Goal: Task Accomplishment & Management: Manage account settings

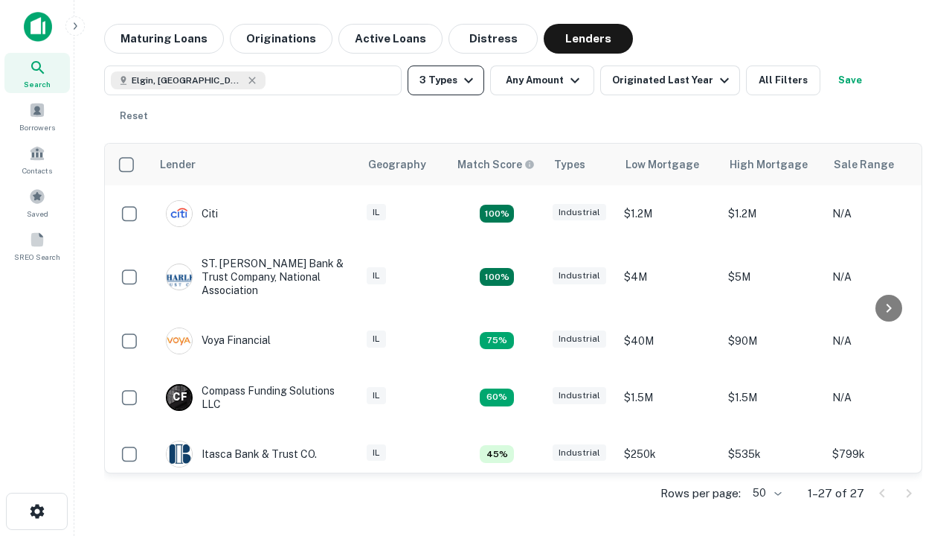
click at [446, 80] on button "3 Types" at bounding box center [446, 80] width 77 height 30
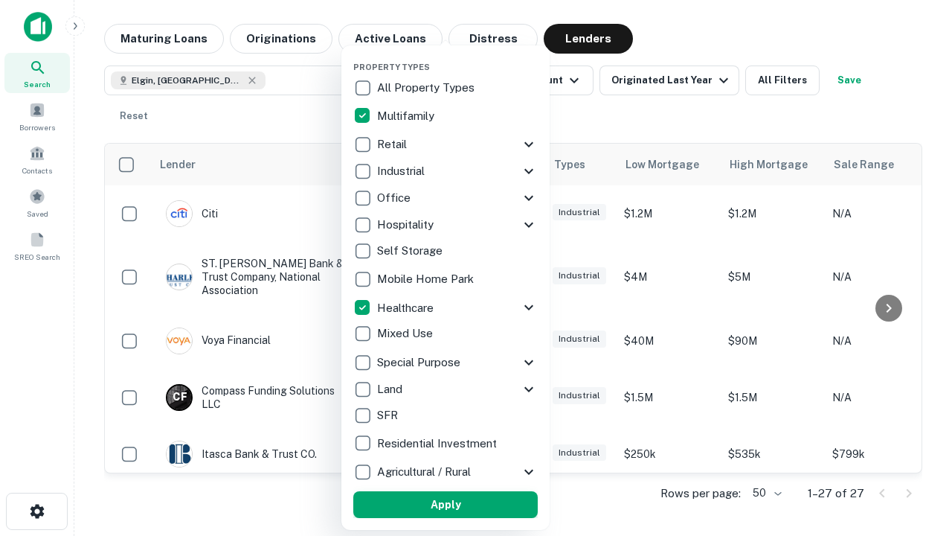
click at [446, 504] on button "Apply" at bounding box center [445, 504] width 185 height 27
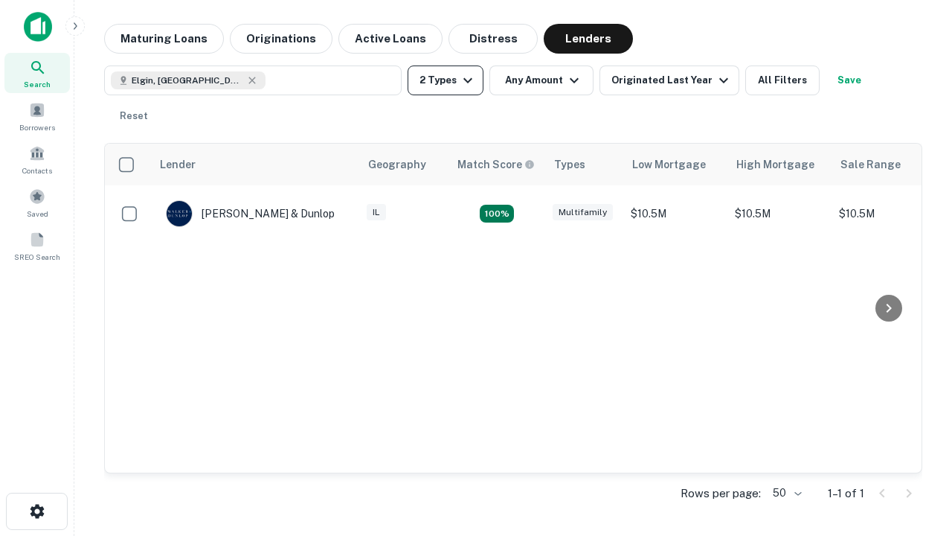
click at [446, 80] on button "2 Types" at bounding box center [446, 80] width 76 height 30
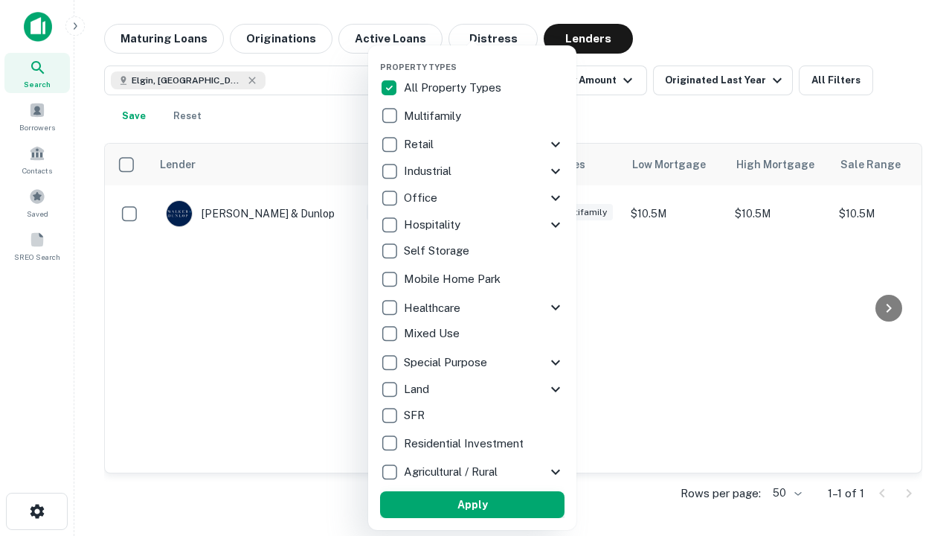
click at [472, 504] on button "Apply" at bounding box center [472, 504] width 185 height 27
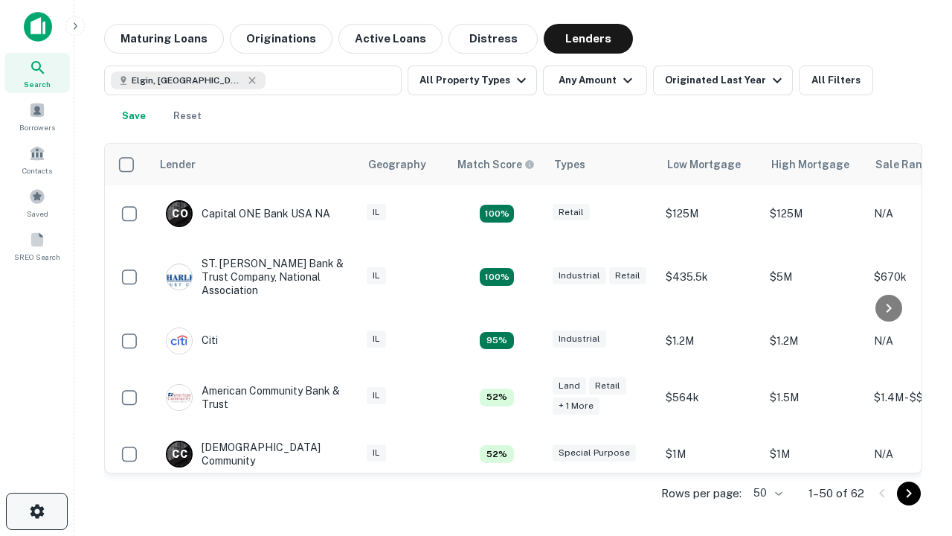
click at [36, 511] on icon "button" at bounding box center [37, 511] width 18 height 18
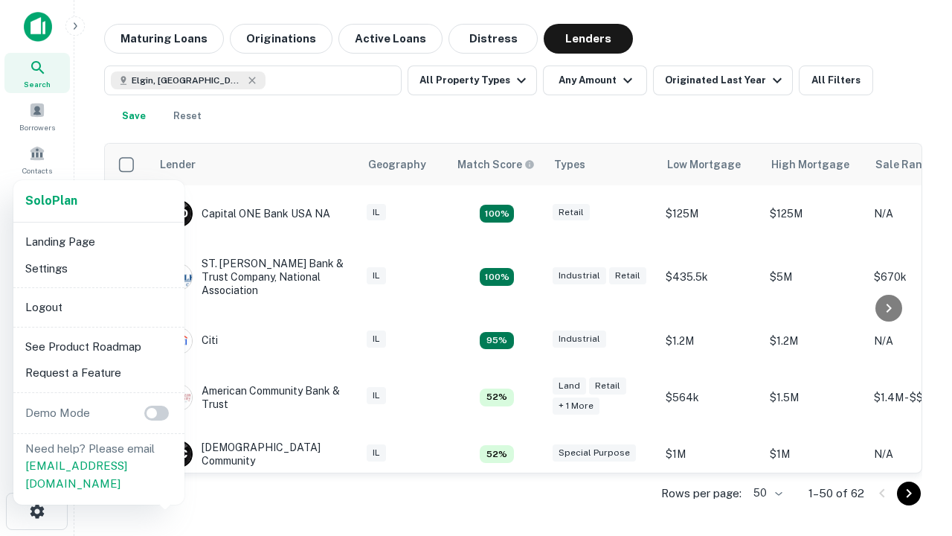
click at [98, 307] on li "Logout" at bounding box center [98, 307] width 159 height 27
